Goal: Information Seeking & Learning: Learn about a topic

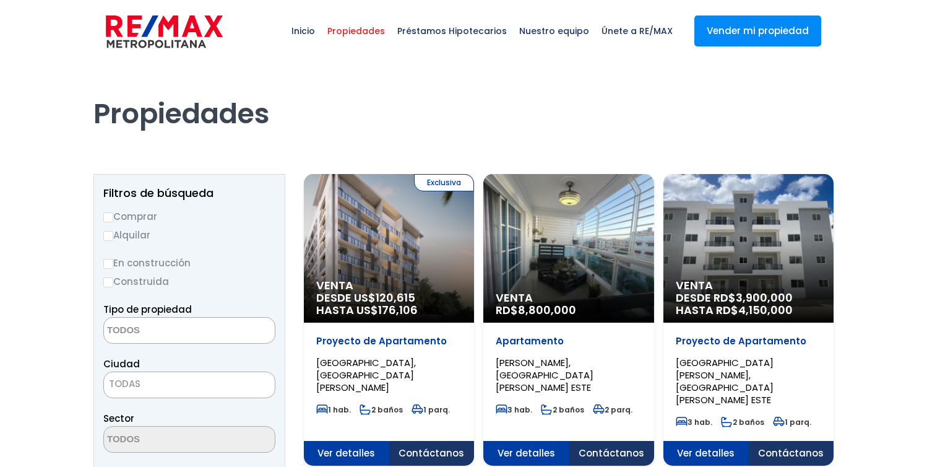
select select
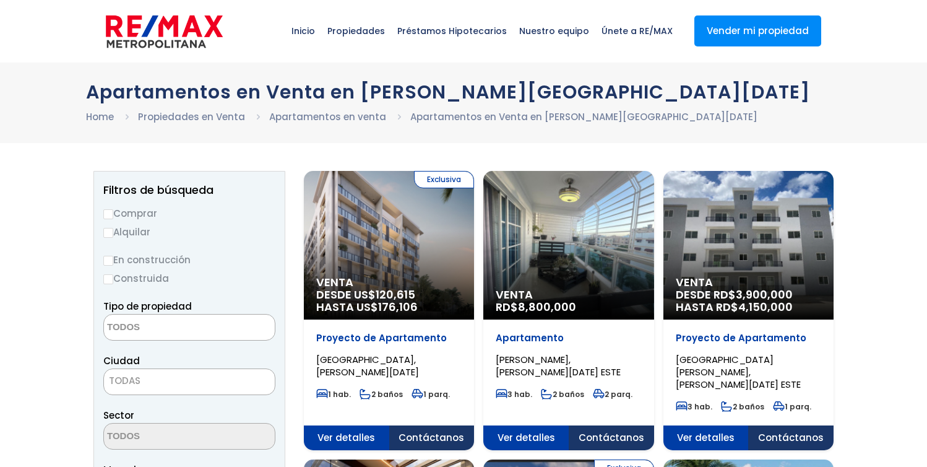
select select
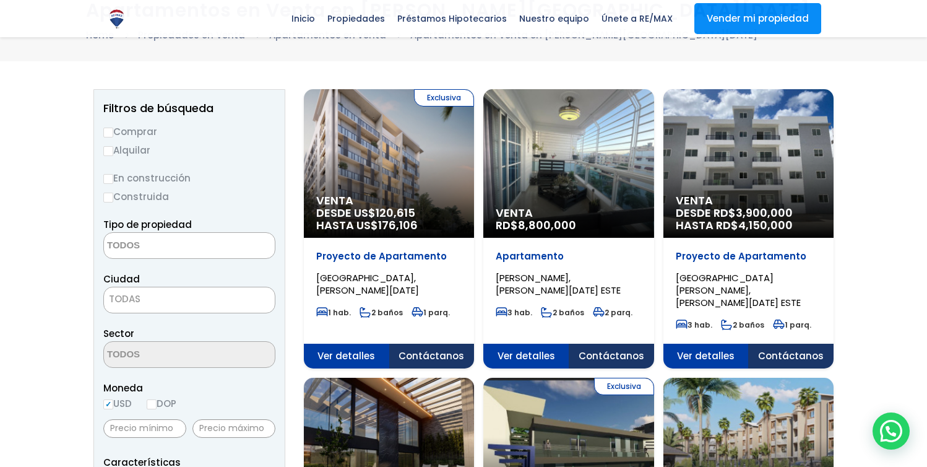
scroll to position [83, 0]
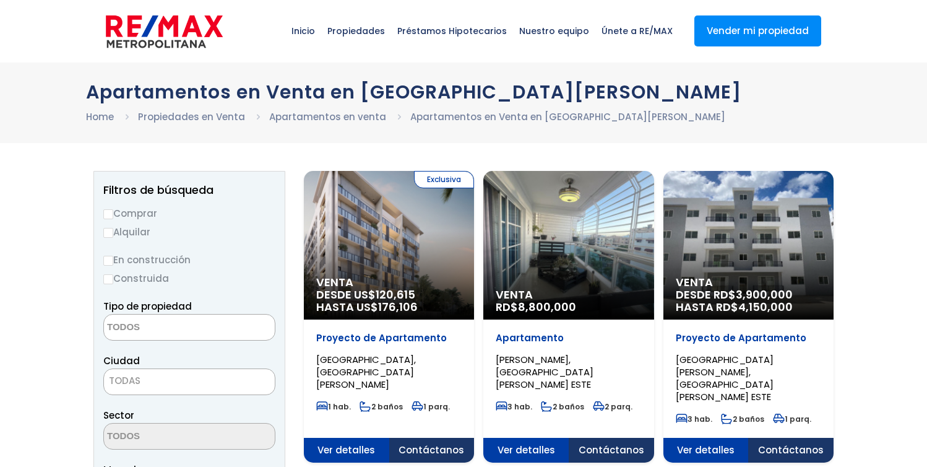
select select
